Goal: Share content: Share content

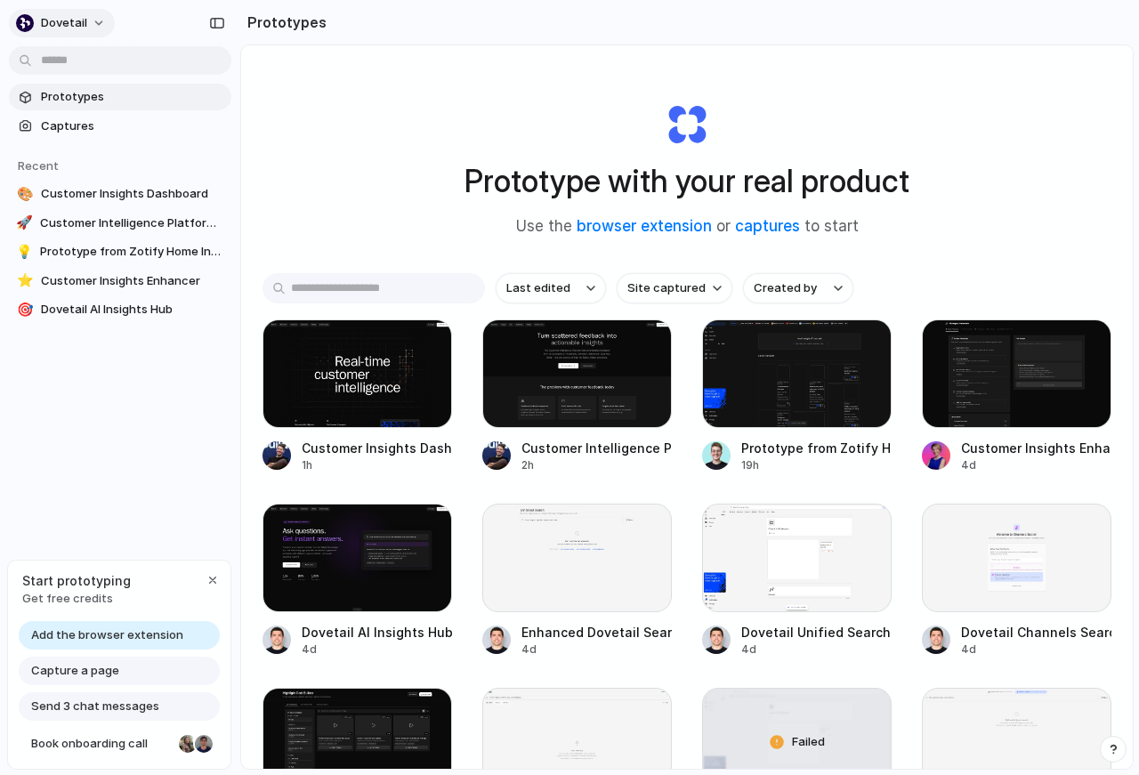
click at [90, 26] on button "dovetail" at bounding box center [62, 23] width 106 height 28
click at [175, 19] on div "Settings Invite members Change theme Sign out" at bounding box center [569, 387] width 1139 height 775
click at [51, 20] on span "dovetail" at bounding box center [64, 23] width 46 height 18
click at [403, 115] on div "Settings Invite members Change theme Sign out" at bounding box center [569, 387] width 1139 height 775
click at [52, 28] on span "dovetail" at bounding box center [64, 23] width 46 height 18
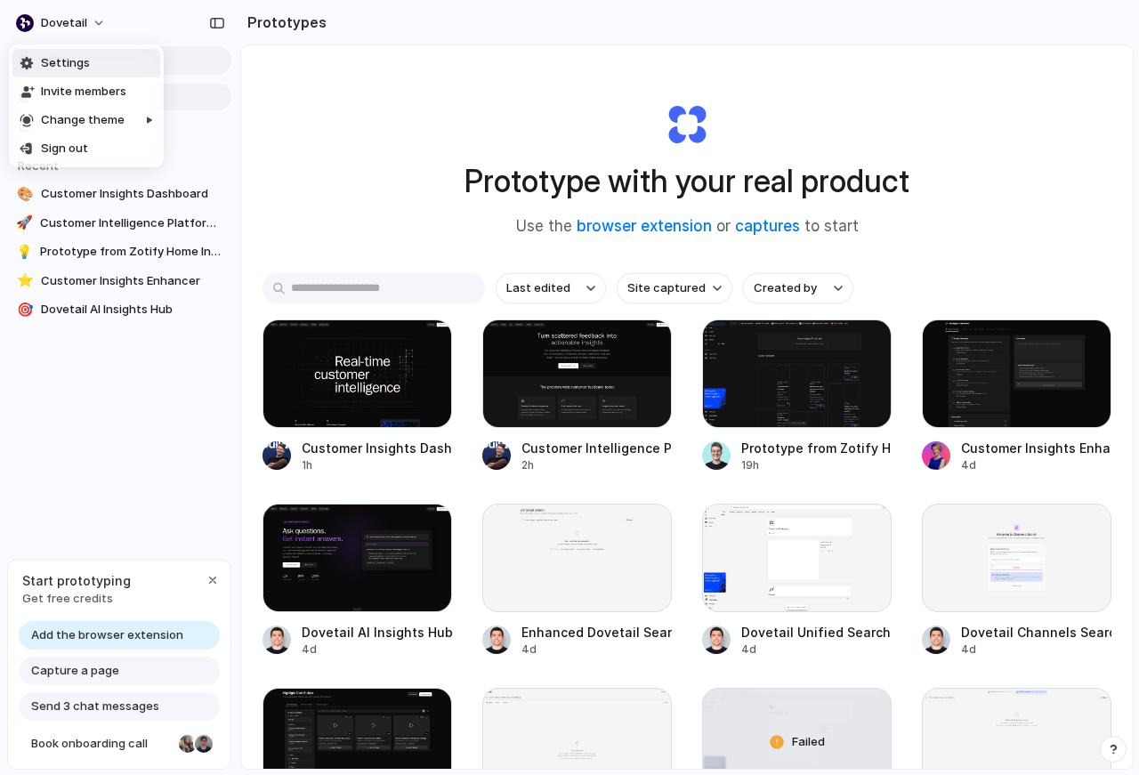
click at [72, 56] on span "Settings" at bounding box center [65, 63] width 49 height 18
click at [77, 23] on span "dovetail" at bounding box center [64, 23] width 46 height 18
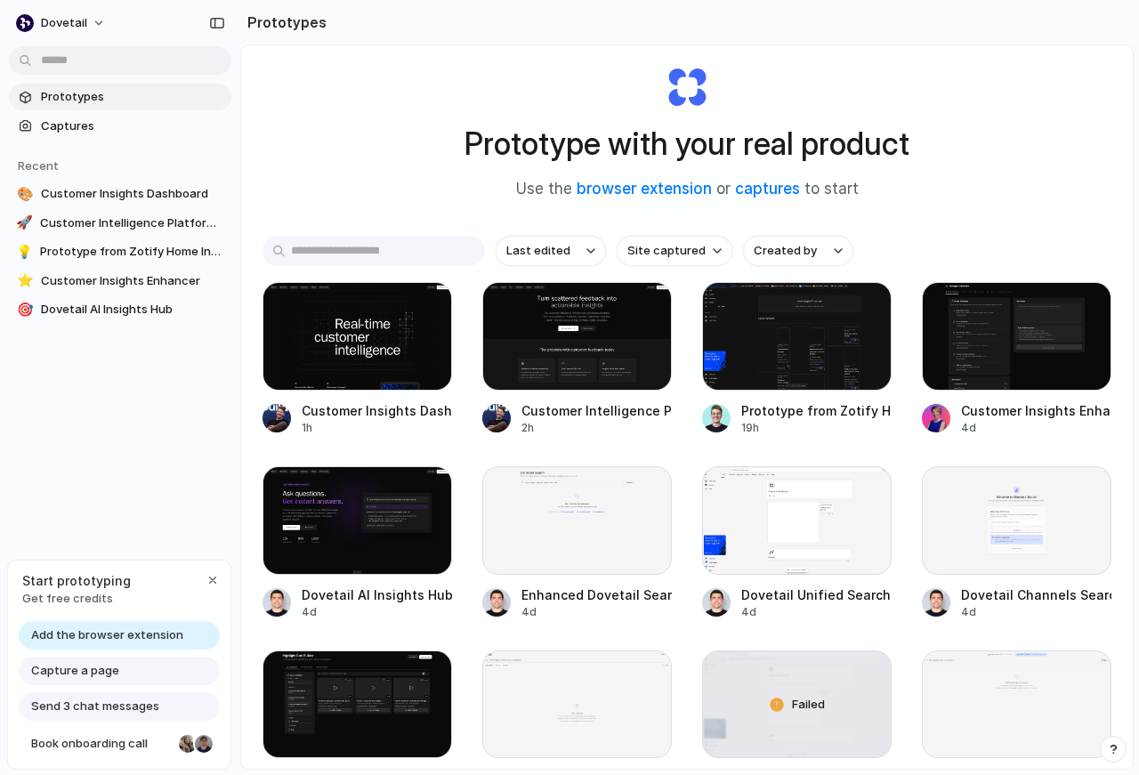
scroll to position [64, 0]
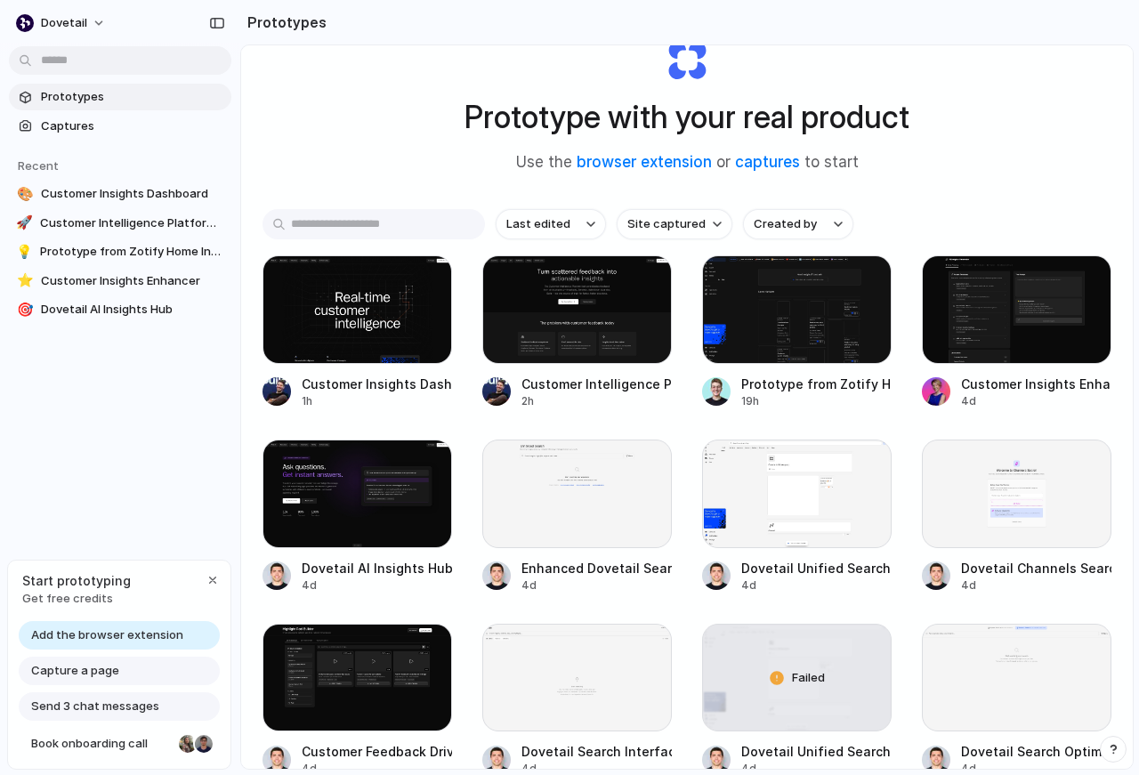
click at [471, 173] on div "Prototype with your real product Use the browser extension or captures to start" at bounding box center [687, 99] width 712 height 192
click at [623, 159] on link "browser extension" at bounding box center [643, 162] width 135 height 18
click at [383, 107] on div "Prototype with your real product Use the browser extension or captures to start" at bounding box center [687, 99] width 712 height 192
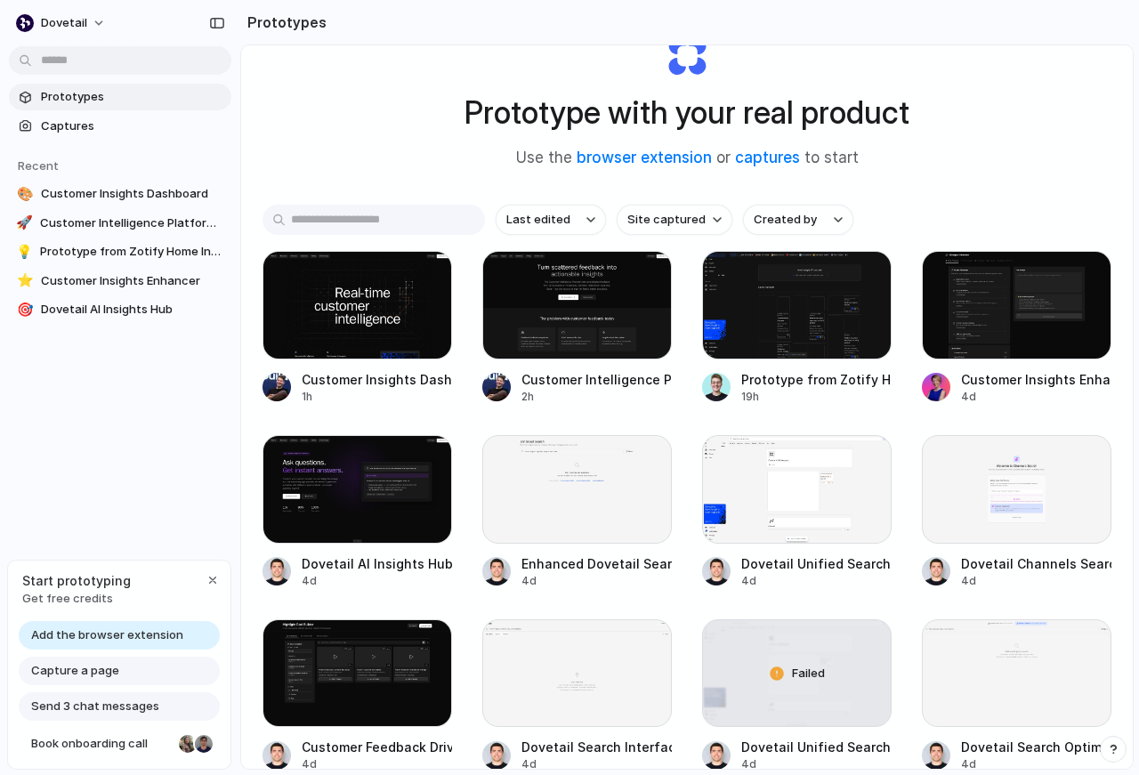
scroll to position [0, 0]
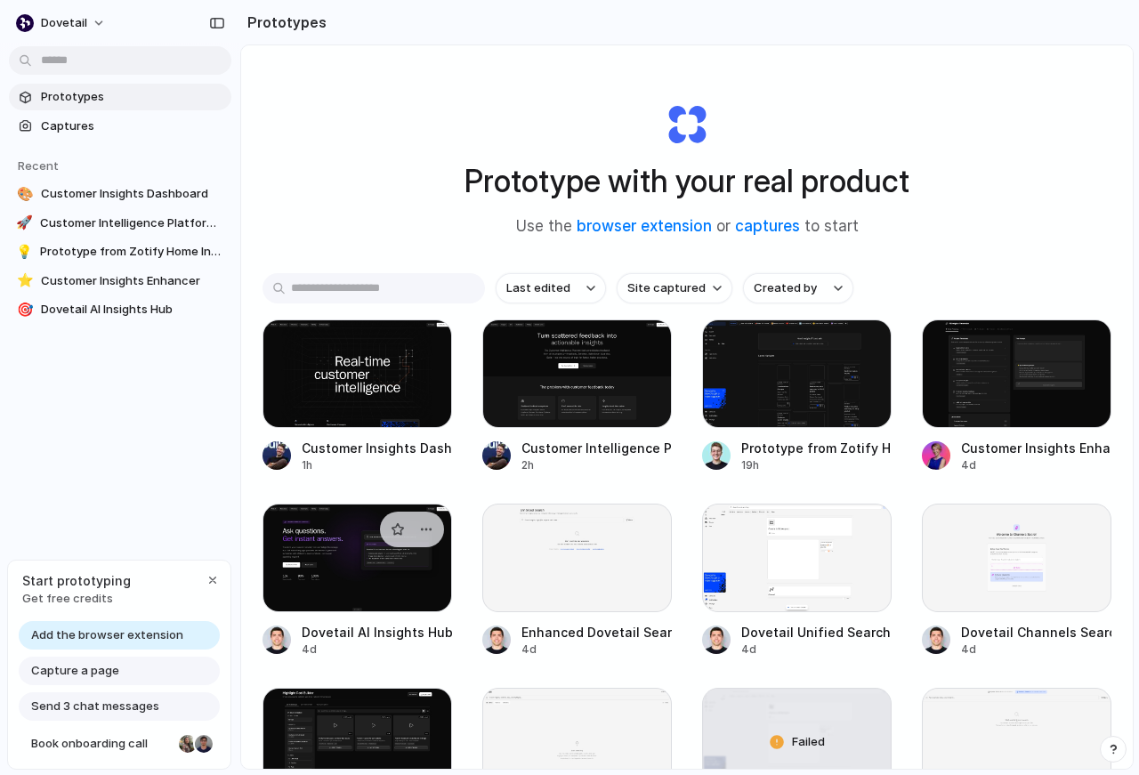
drag, startPoint x: 205, startPoint y: 573, endPoint x: 277, endPoint y: 544, distance: 76.6
click at [212, 569] on button "button" at bounding box center [212, 579] width 21 height 21
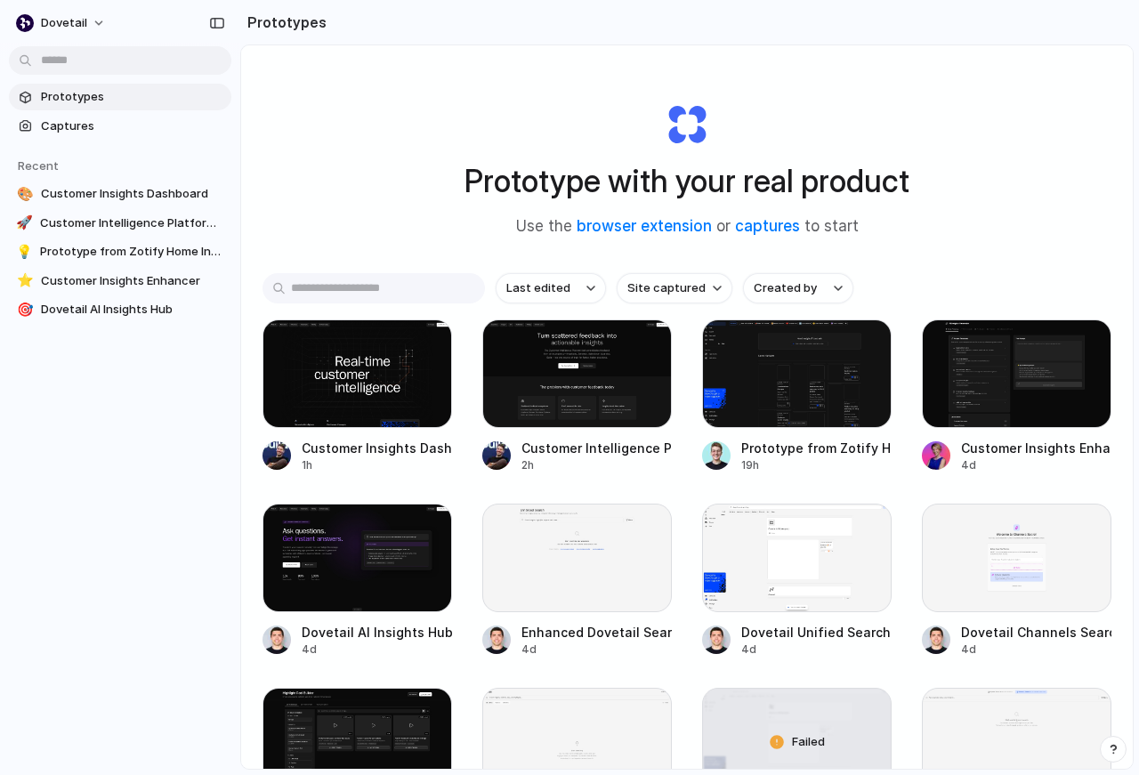
drag, startPoint x: 86, startPoint y: 93, endPoint x: 83, endPoint y: 103, distance: 10.4
click at [86, 95] on span "Prototypes" at bounding box center [132, 97] width 183 height 18
click at [75, 118] on span "Captures" at bounding box center [132, 126] width 183 height 18
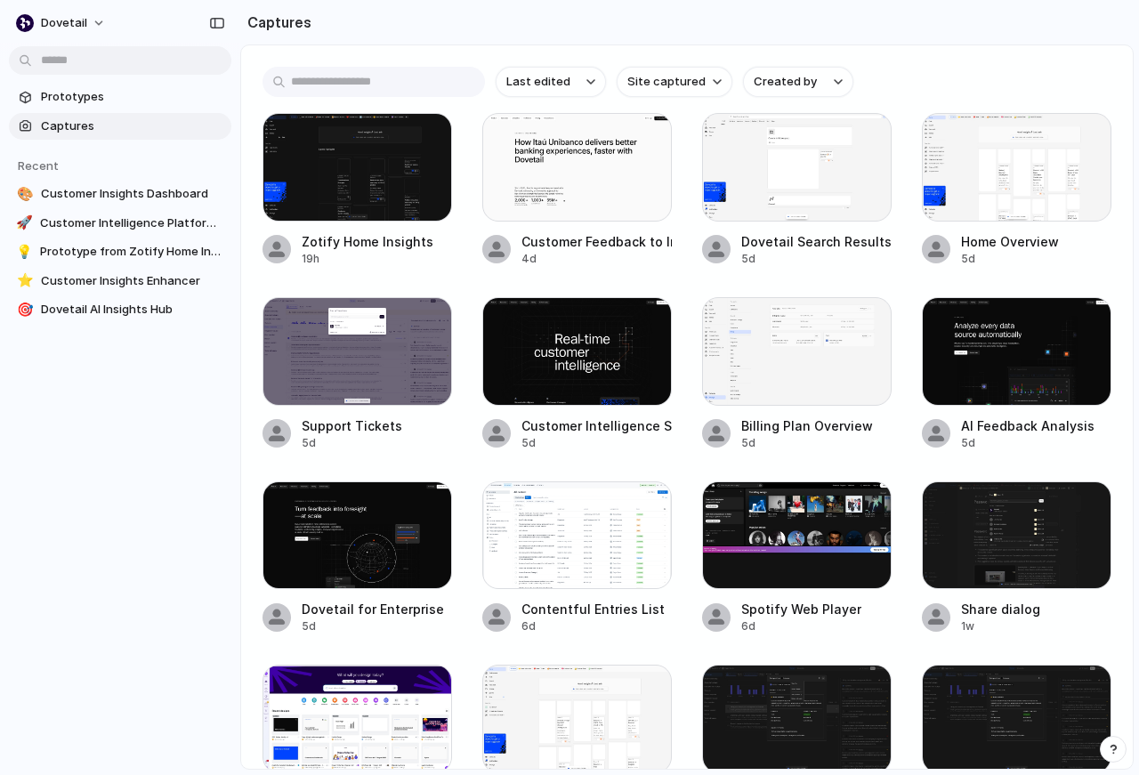
click at [948, 98] on div "Last edited Site captured Created by Zotify Home Insights 19h Customer Feedback…" at bounding box center [686, 406] width 891 height 723
click at [214, 24] on div "button" at bounding box center [217, 23] width 16 height 12
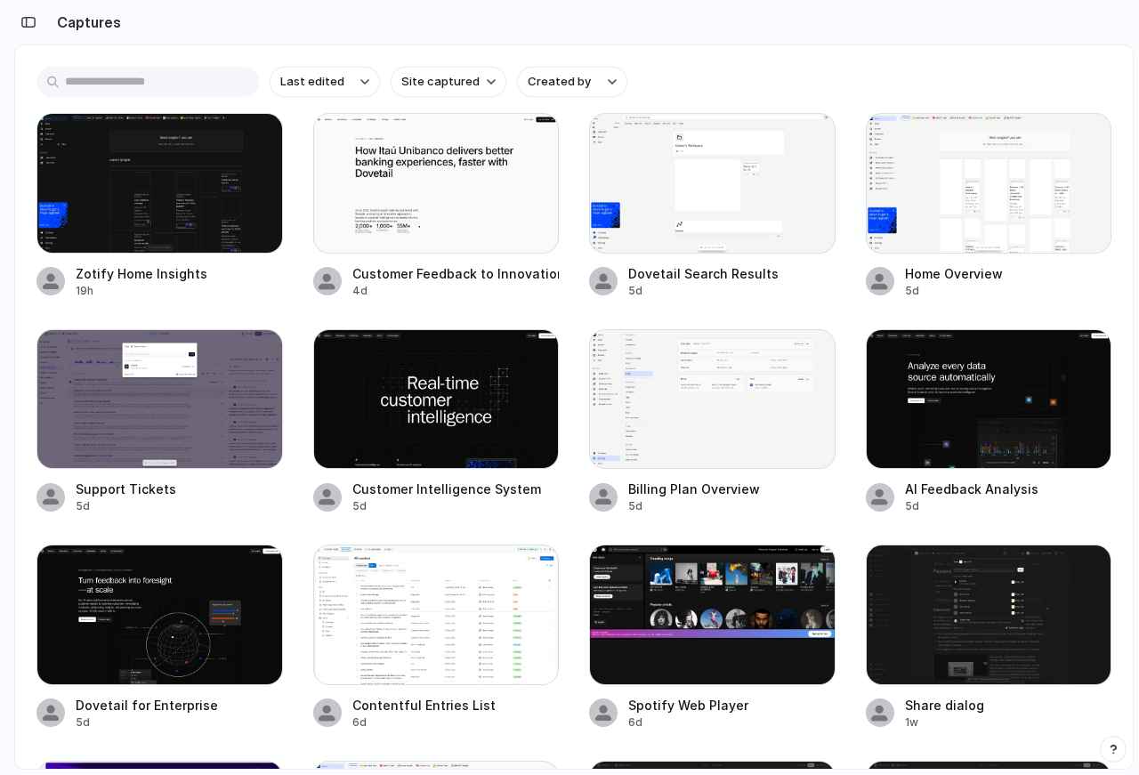
drag, startPoint x: 25, startPoint y: 20, endPoint x: 36, endPoint y: 20, distance: 11.6
click at [25, 20] on div "button" at bounding box center [28, 22] width 16 height 12
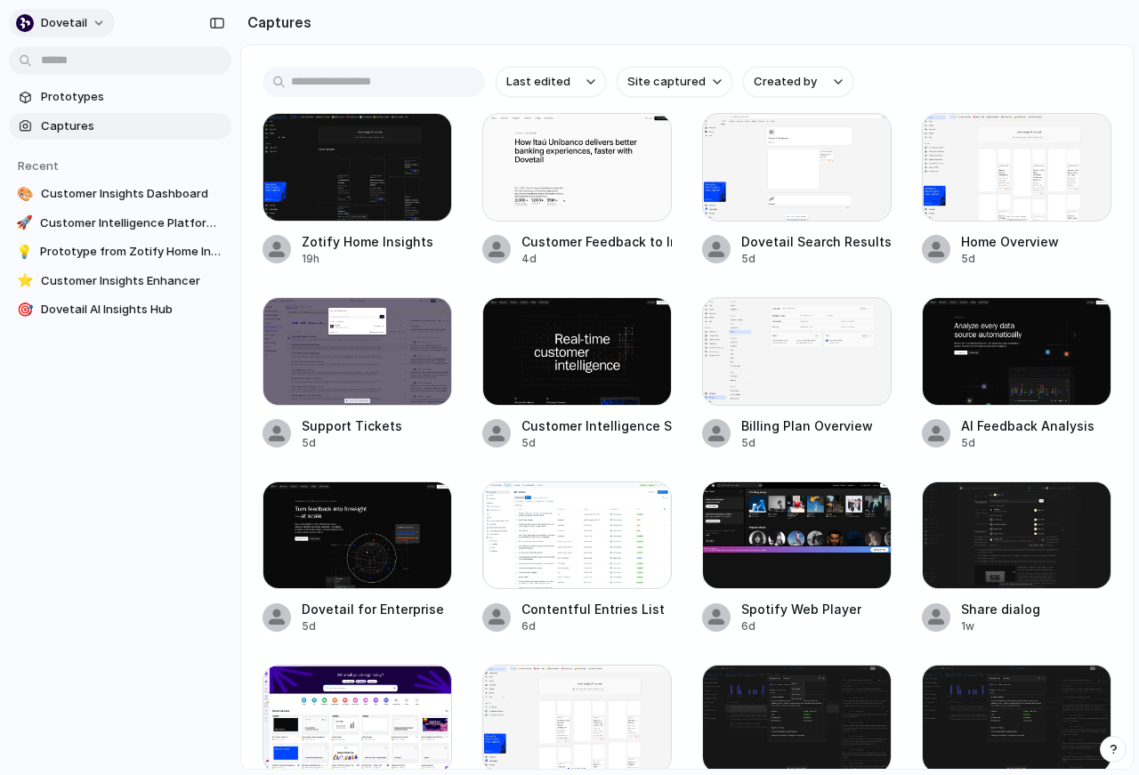
click at [82, 18] on span "dovetail" at bounding box center [64, 23] width 46 height 18
click at [98, 66] on li "Settings" at bounding box center [86, 63] width 148 height 28
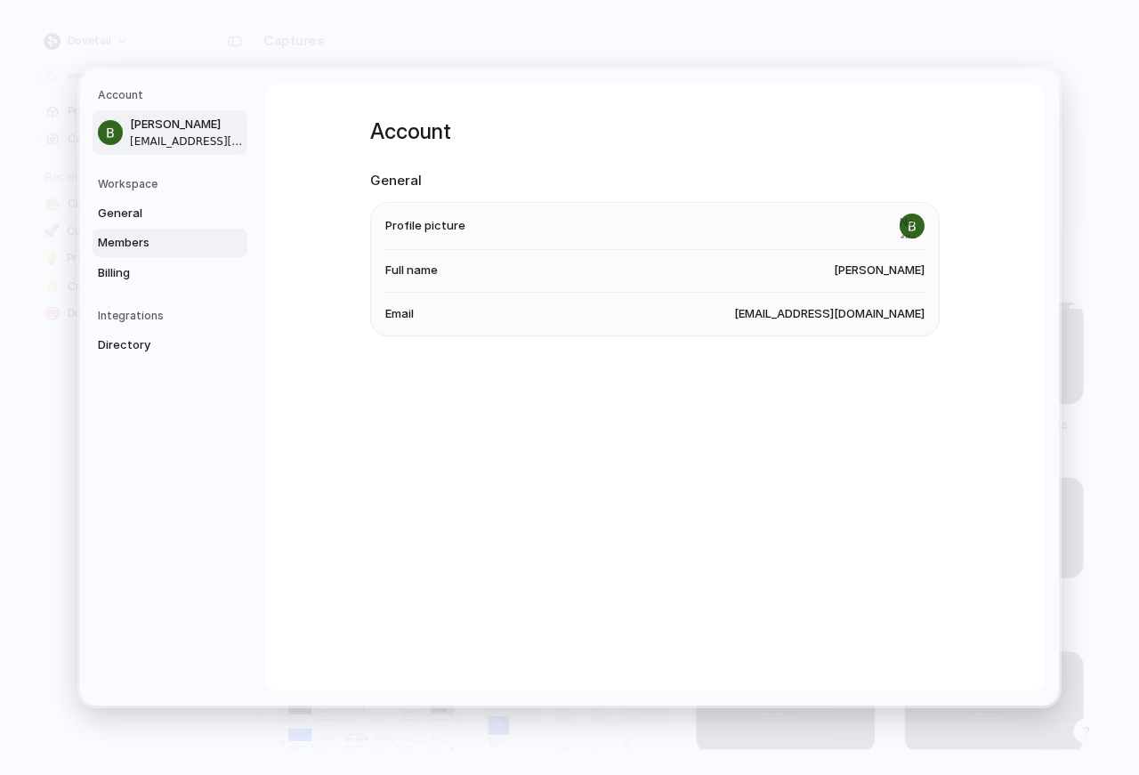
click at [139, 235] on span "Members" at bounding box center [155, 243] width 114 height 18
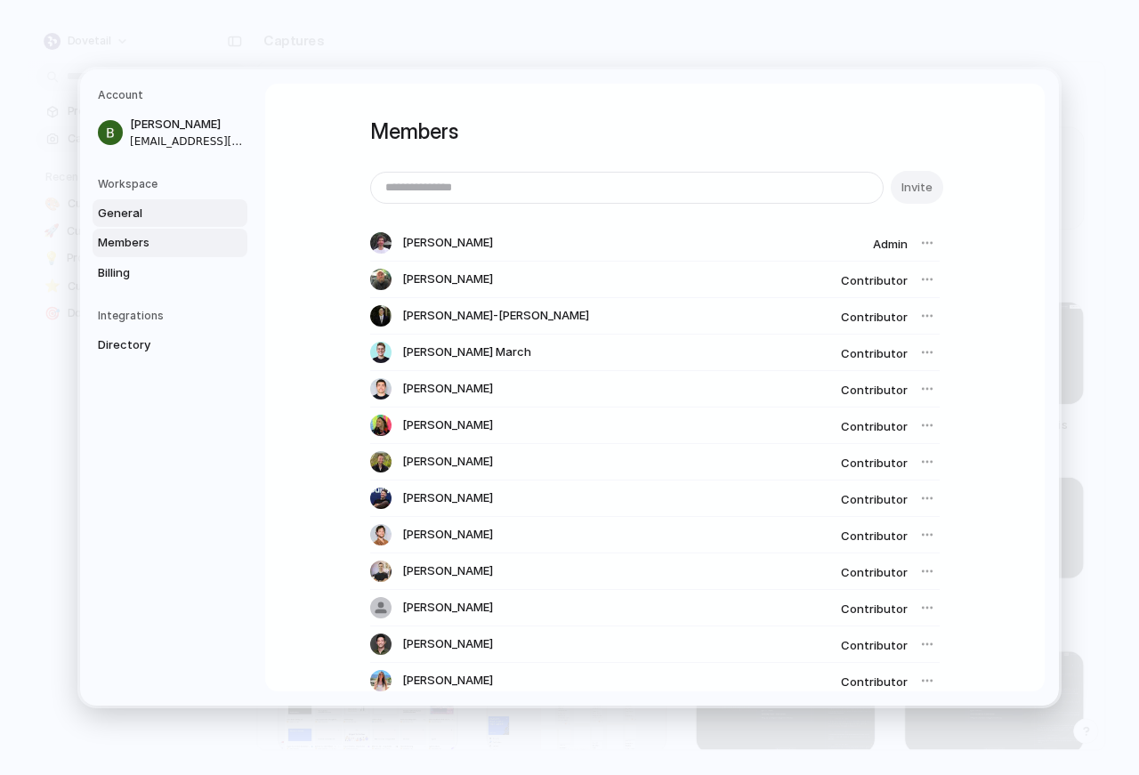
click at [141, 221] on link "General" at bounding box center [170, 213] width 155 height 28
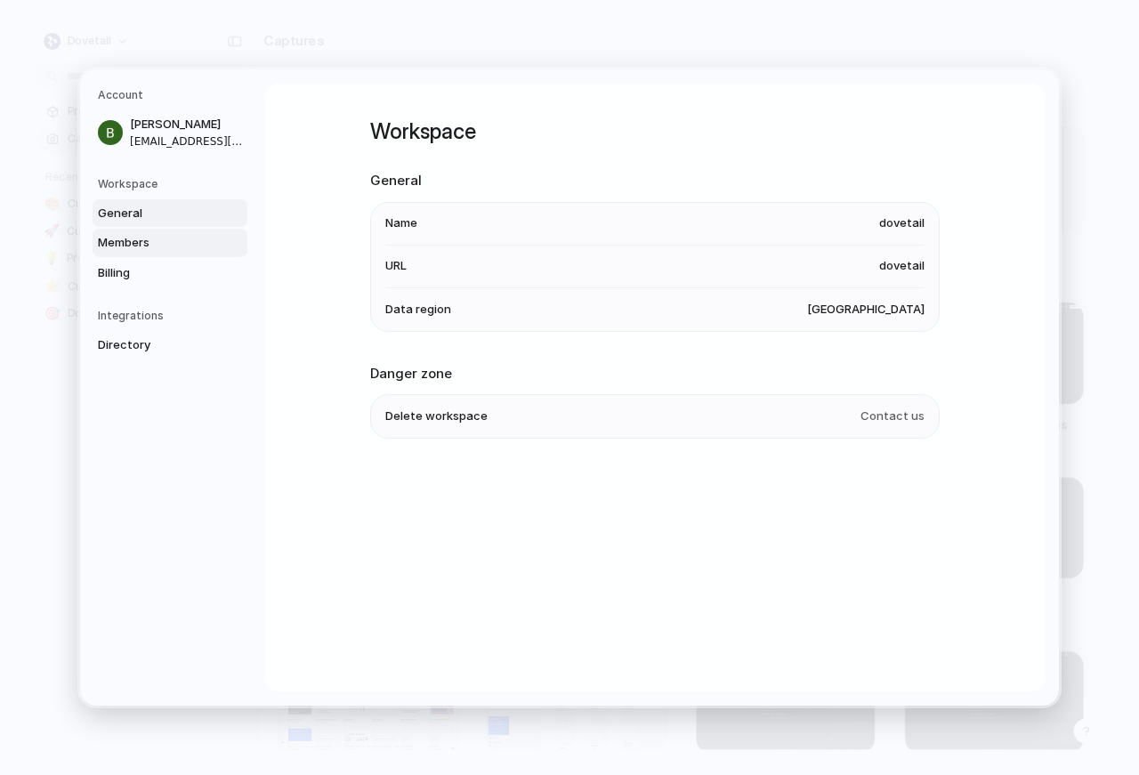
click at [138, 238] on span "Members" at bounding box center [155, 243] width 114 height 18
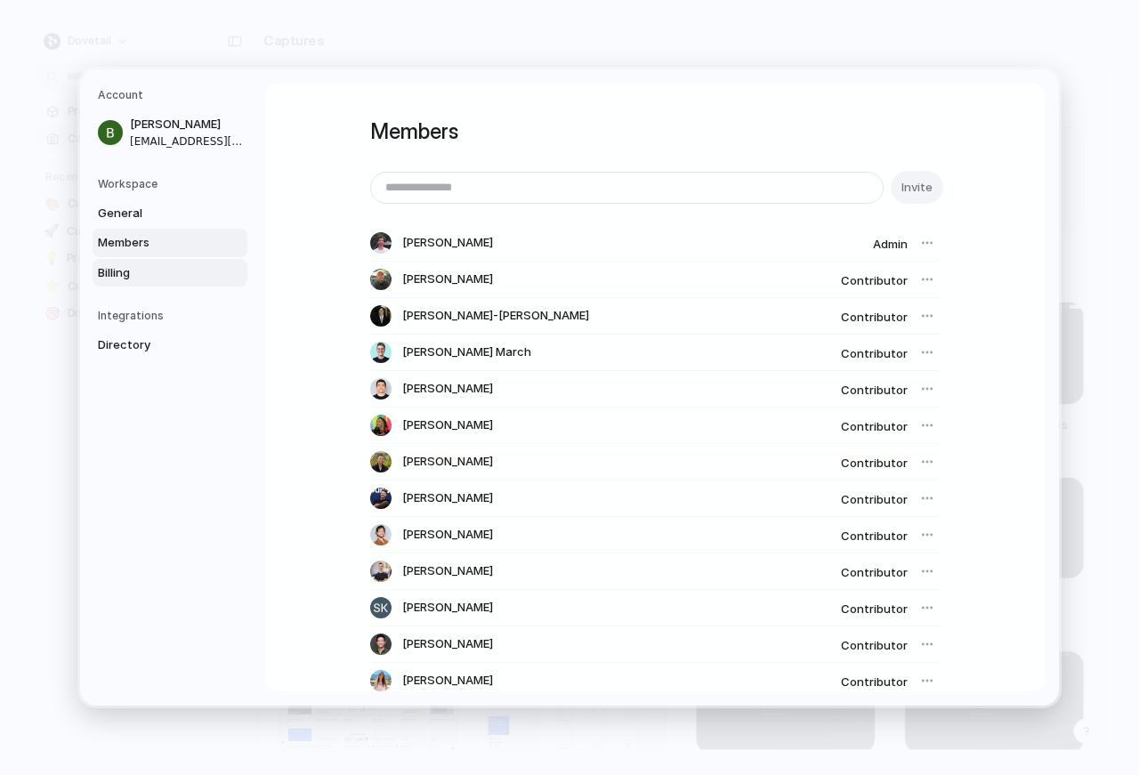
click at [132, 280] on span "Billing" at bounding box center [155, 273] width 114 height 18
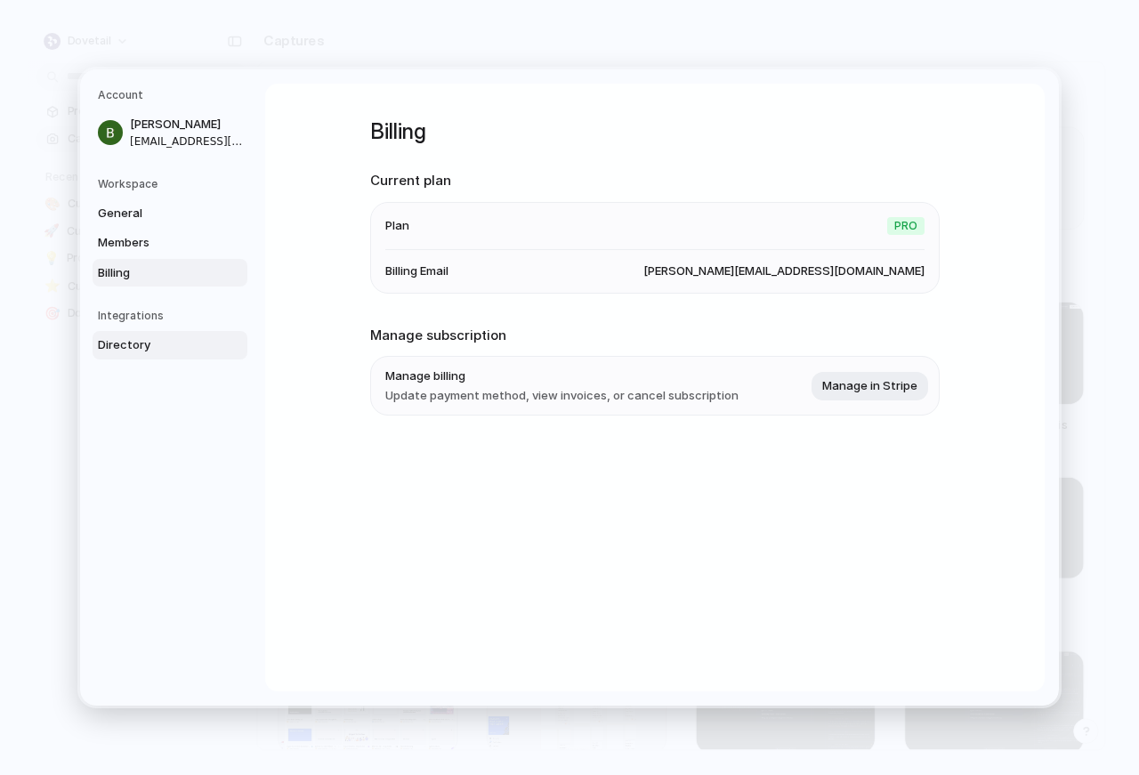
click at [162, 354] on link "Directory" at bounding box center [170, 345] width 155 height 28
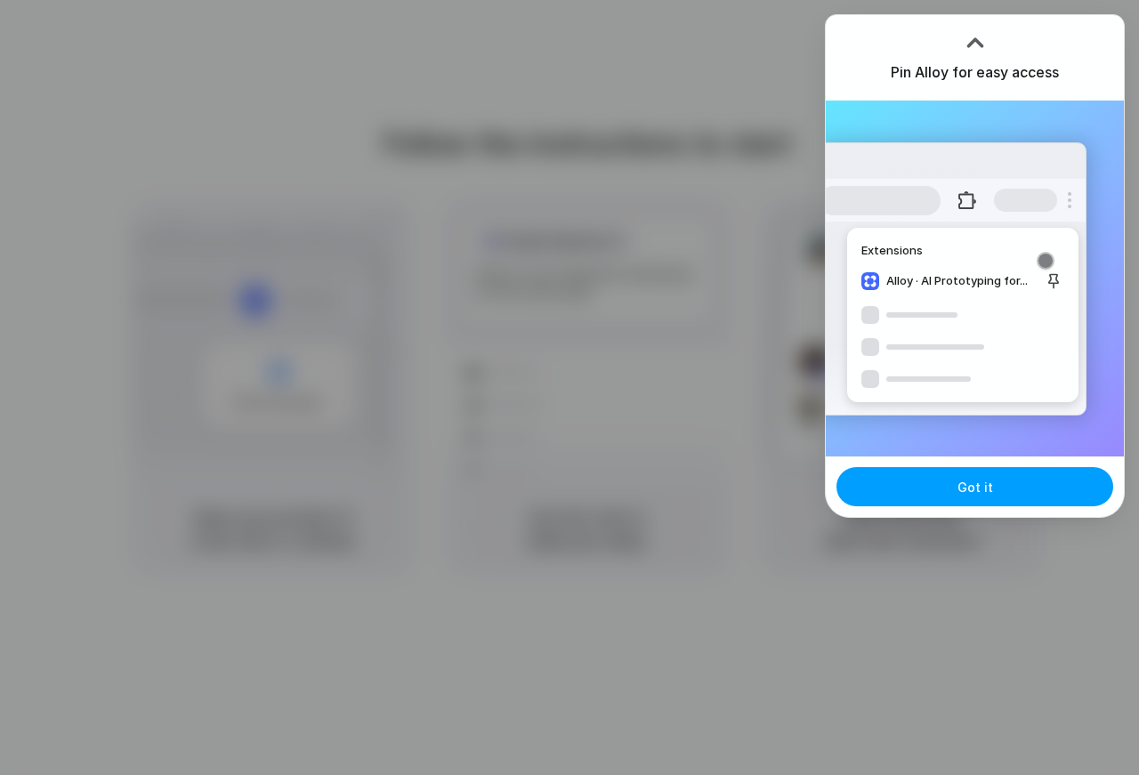
click at [978, 489] on span "Got it" at bounding box center [975, 487] width 36 height 19
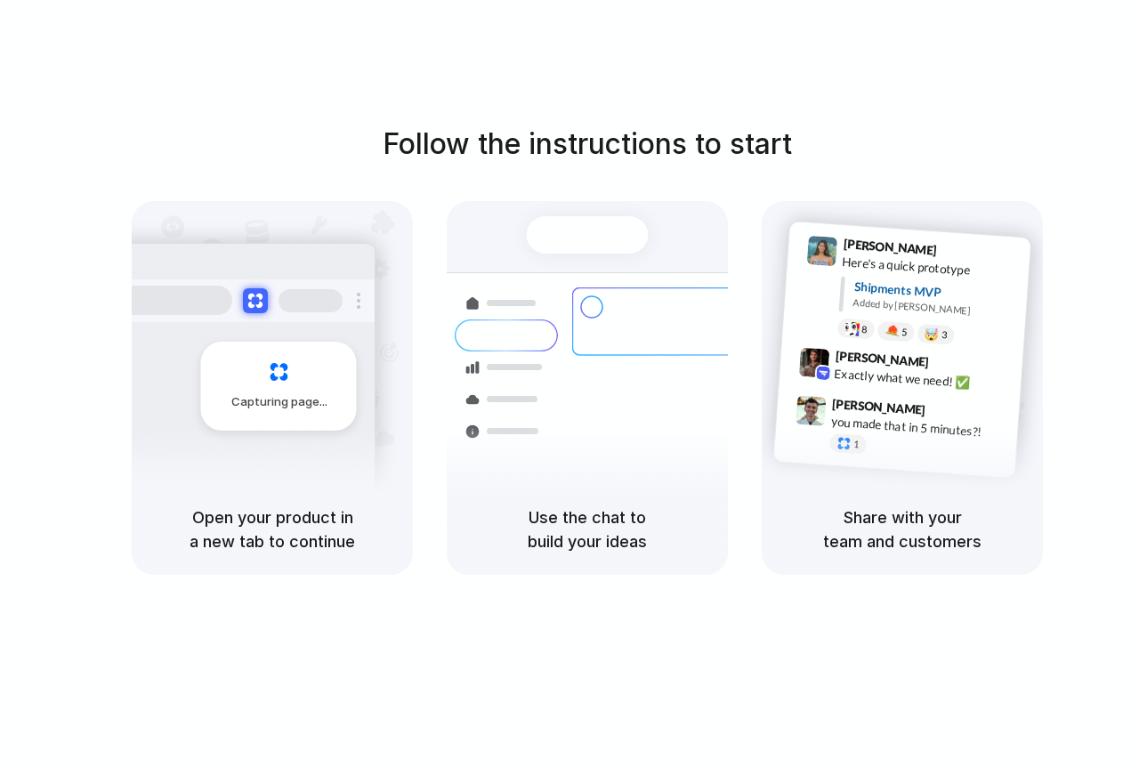
click at [1018, 90] on div "Follow the instructions to start Capturing page Open your product in a new tab …" at bounding box center [587, 405] width 1174 height 810
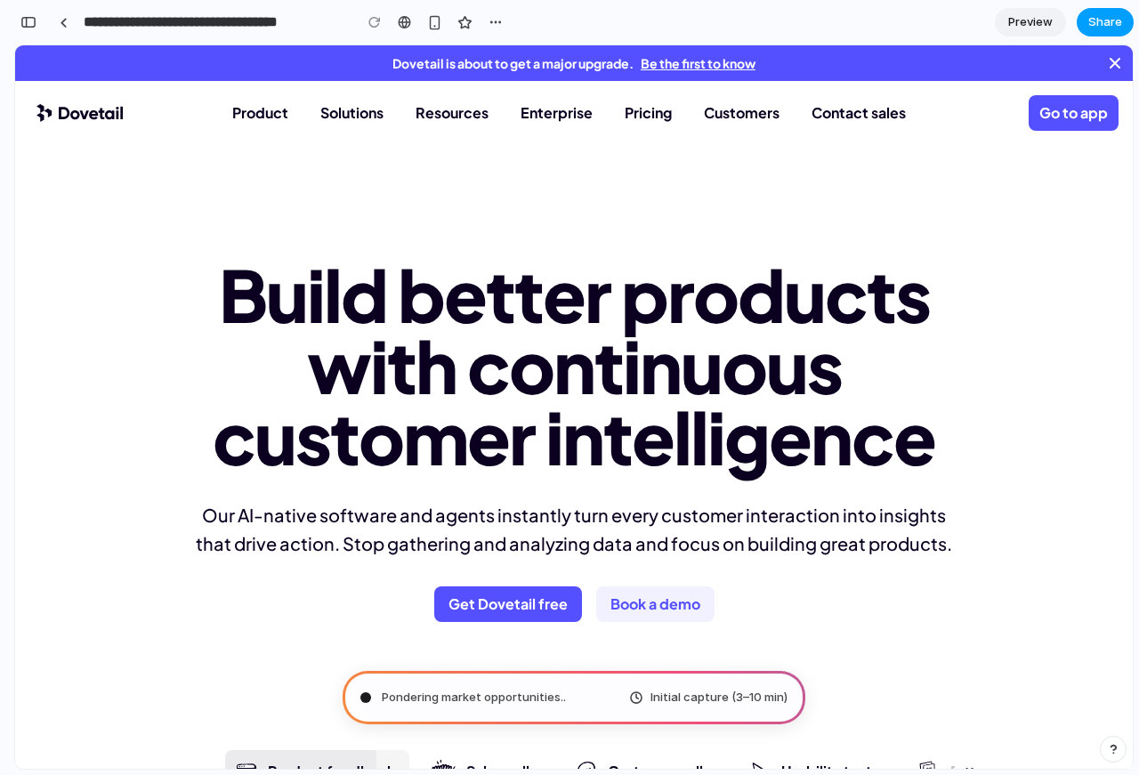
click at [1113, 19] on span "Share" at bounding box center [1105, 22] width 34 height 18
click at [927, 366] on div "Share ' Prototype from Customer Insights Hub ' Invite [PERSON_NAME] Creator Any…" at bounding box center [569, 387] width 1139 height 775
click at [999, 421] on link "Build better products with continuous customer intelligence" at bounding box center [574, 365] width 996 height 213
type input "**********"
click at [986, 310] on link "Build better products with continuous customer intelligence" at bounding box center [574, 365] width 996 height 213
